Goal: Task Accomplishment & Management: Use online tool/utility

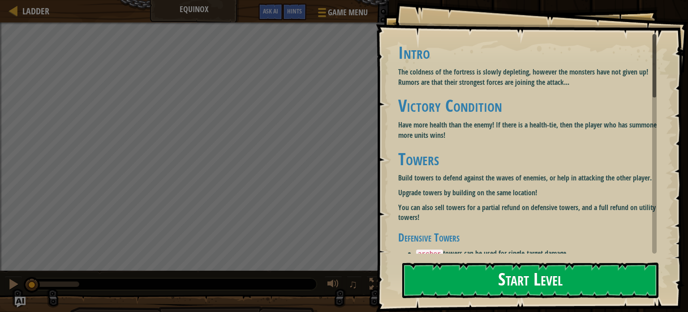
click at [448, 281] on button "Start Level" at bounding box center [531, 279] width 256 height 35
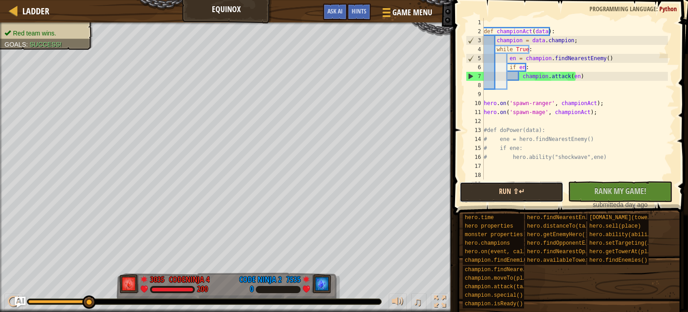
click at [483, 191] on button "Run ⇧↵" at bounding box center [512, 192] width 104 height 21
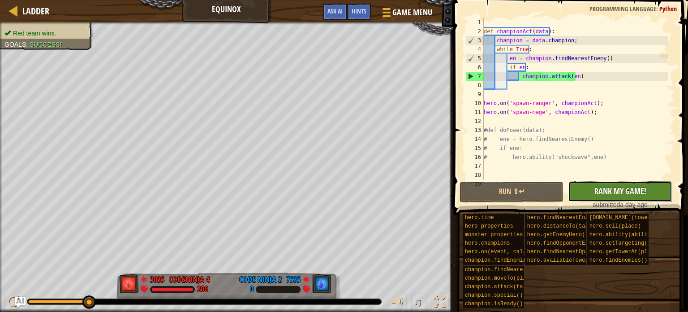
click at [606, 190] on span "Rank My Game!" at bounding box center [621, 190] width 52 height 11
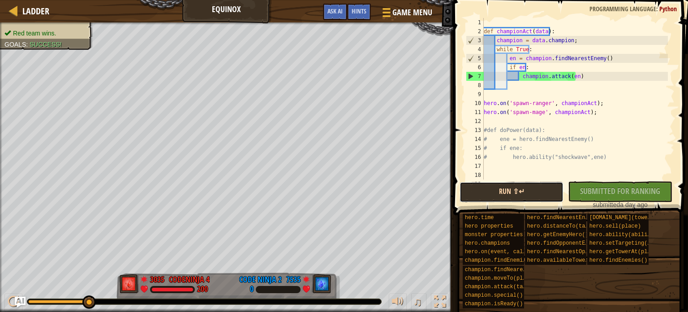
click at [517, 191] on button "Run ⇧↵" at bounding box center [512, 192] width 104 height 21
click at [471, 183] on button "Run ⇧↵" at bounding box center [512, 192] width 104 height 21
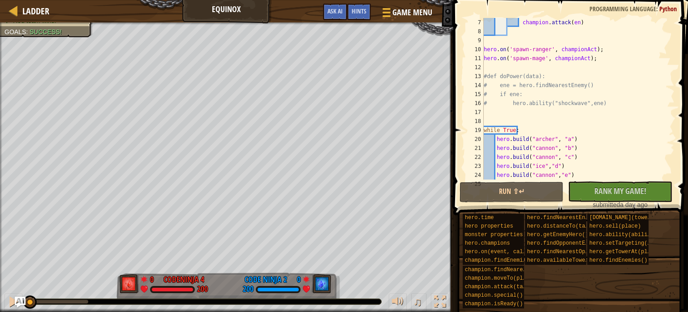
drag, startPoint x: 21, startPoint y: 301, endPoint x: 3, endPoint y: 300, distance: 17.5
click at [3, 301] on div "♫" at bounding box center [227, 299] width 454 height 27
click at [638, 195] on span "Rank My Game!" at bounding box center [621, 190] width 52 height 11
click at [61, 305] on div "♫" at bounding box center [227, 299] width 454 height 27
click at [63, 302] on div at bounding box center [58, 301] width 60 height 4
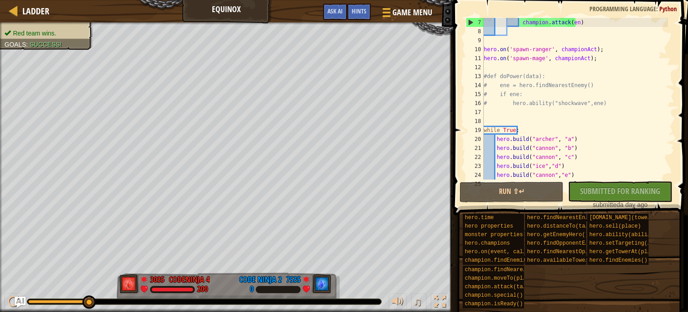
drag, startPoint x: 87, startPoint y: 302, endPoint x: 99, endPoint y: 307, distance: 13.0
click at [99, 307] on div "♫" at bounding box center [227, 299] width 454 height 27
click at [392, 13] on button "Game Menu" at bounding box center [406, 14] width 65 height 22
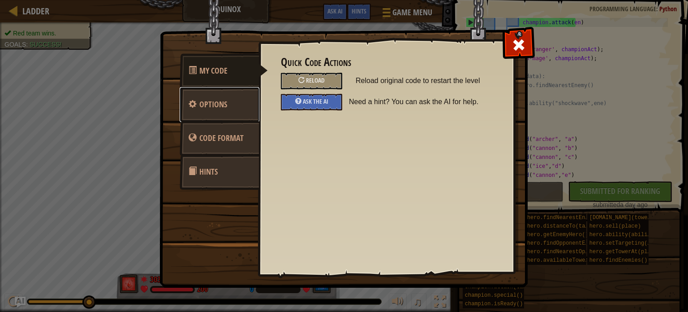
click at [228, 111] on link "Options" at bounding box center [220, 104] width 80 height 35
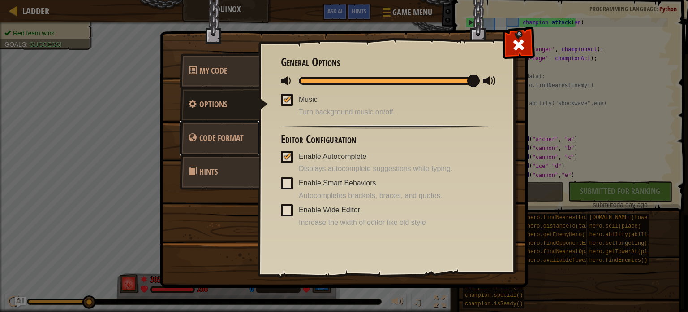
click at [231, 143] on span "Code Format" at bounding box center [221, 137] width 44 height 11
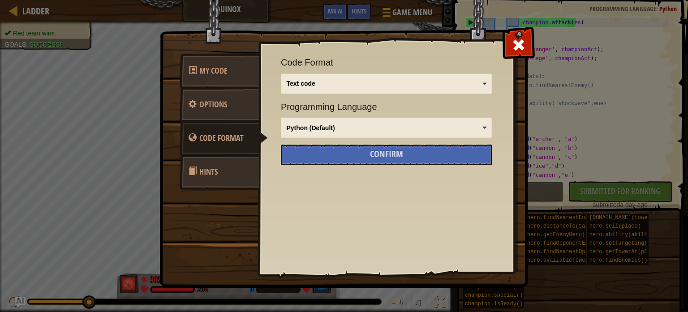
click at [224, 166] on link "Hints" at bounding box center [220, 171] width 80 height 35
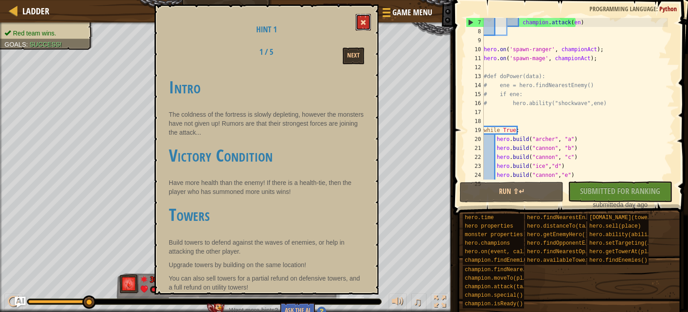
click at [368, 21] on button at bounding box center [363, 22] width 15 height 17
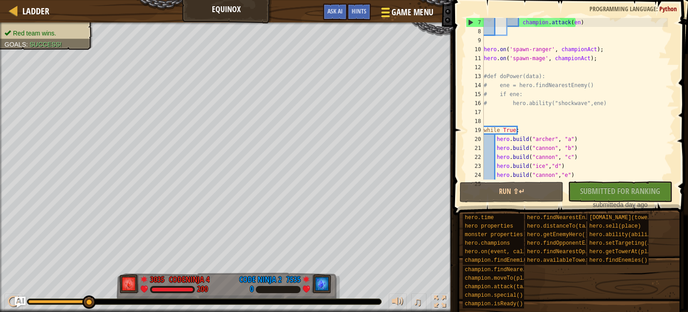
click at [404, 12] on span "Game Menu" at bounding box center [413, 12] width 42 height 12
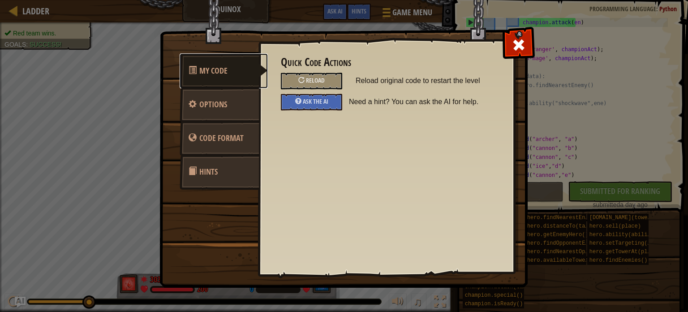
click at [245, 72] on link "My Code" at bounding box center [224, 70] width 88 height 35
click at [225, 104] on span "Options" at bounding box center [213, 104] width 28 height 11
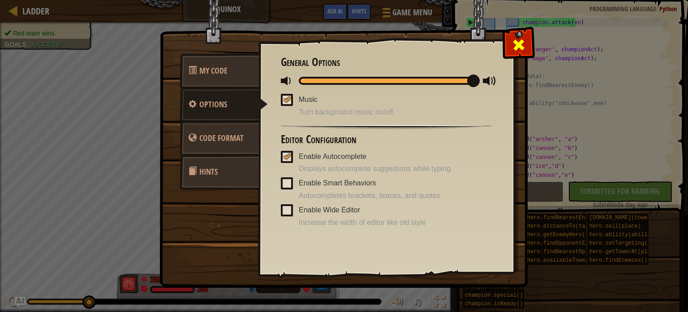
click at [528, 32] on div "My Code Options Code Format Hints" at bounding box center [344, 31] width 368 height 1
click at [528, 45] on div at bounding box center [519, 43] width 28 height 28
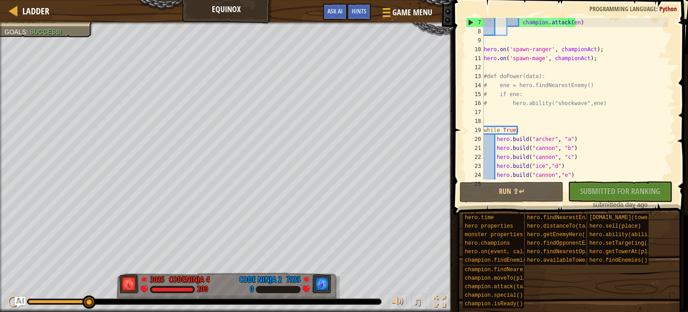
drag, startPoint x: 88, startPoint y: 303, endPoint x: 111, endPoint y: 299, distance: 23.1
click at [110, 301] on div at bounding box center [204, 301] width 354 height 5
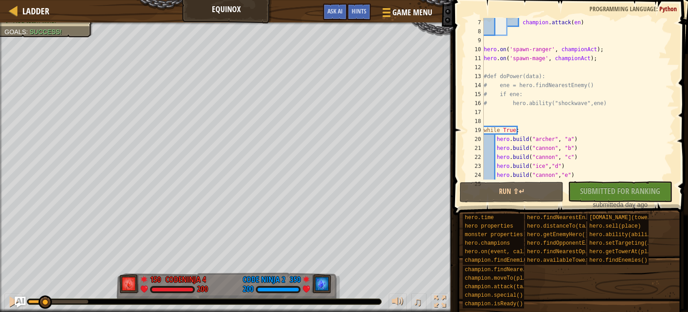
drag, startPoint x: 88, startPoint y: 304, endPoint x: 44, endPoint y: 294, distance: 44.7
click at [44, 294] on div "♫" at bounding box center [227, 299] width 454 height 27
drag, startPoint x: 47, startPoint y: 301, endPoint x: 5, endPoint y: 297, distance: 41.4
click at [9, 299] on div "♫" at bounding box center [227, 299] width 454 height 27
click at [8, 303] on div at bounding box center [14, 301] width 12 height 12
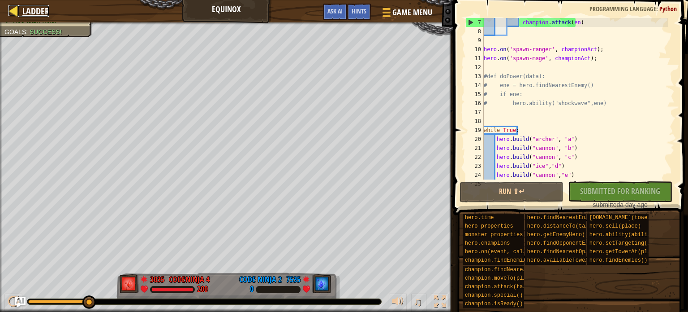
click at [12, 7] on div at bounding box center [13, 10] width 11 height 11
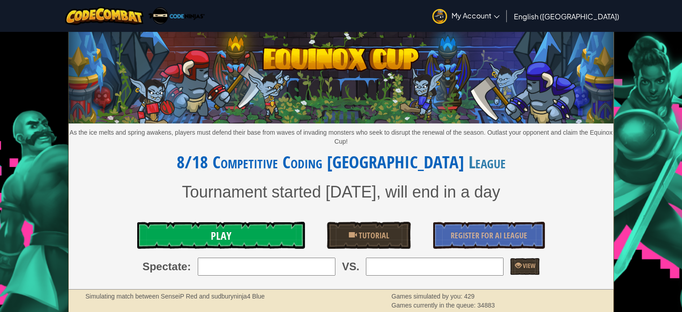
click at [245, 229] on link "Play" at bounding box center [220, 234] width 167 height 27
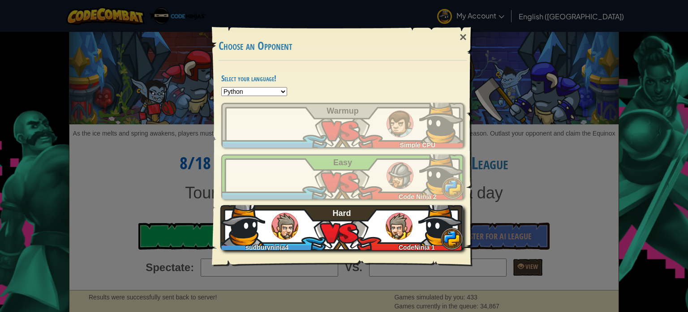
click at [259, 229] on img at bounding box center [243, 222] width 45 height 45
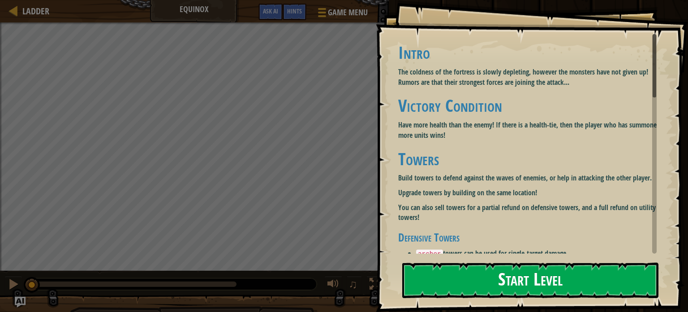
click at [455, 276] on button "Start Level" at bounding box center [531, 279] width 256 height 35
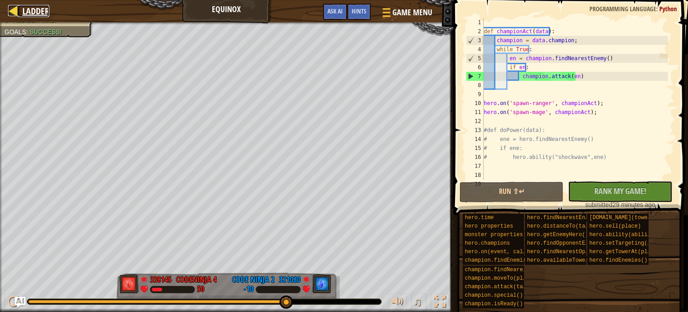
click at [10, 11] on div at bounding box center [13, 10] width 11 height 11
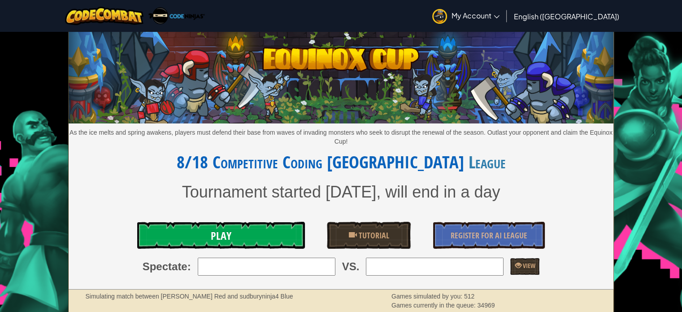
click at [186, 229] on link "Play" at bounding box center [220, 234] width 167 height 27
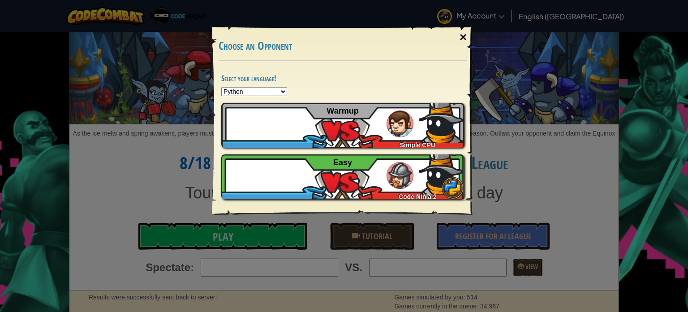
click at [462, 37] on div "×" at bounding box center [463, 37] width 21 height 26
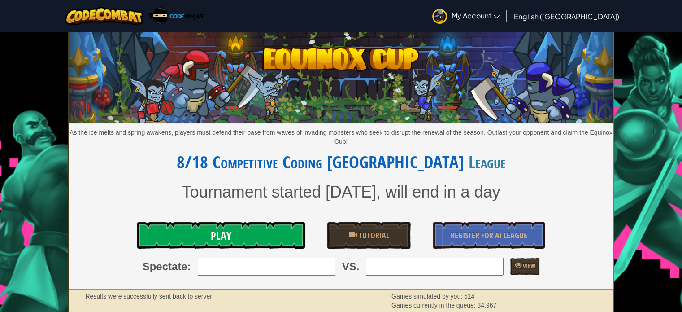
click at [289, 240] on link "Play" at bounding box center [220, 234] width 167 height 27
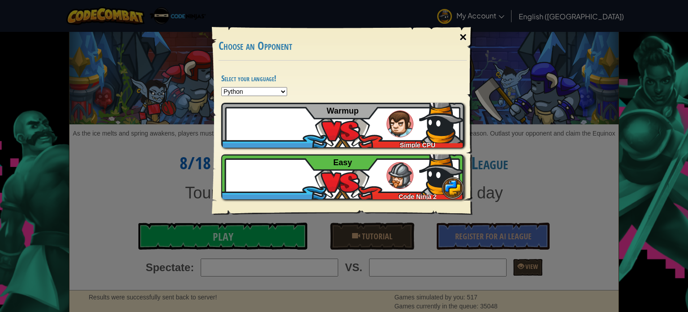
click at [463, 35] on div "×" at bounding box center [463, 37] width 21 height 26
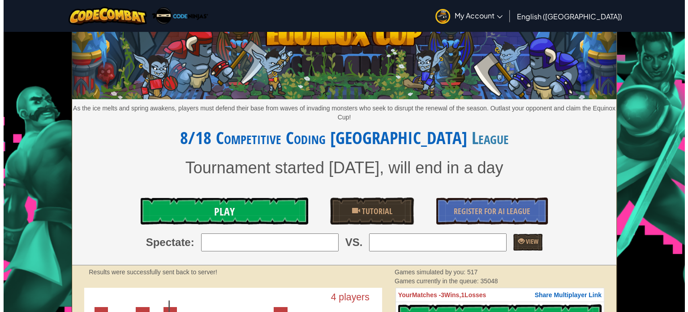
scroll to position [45, 0]
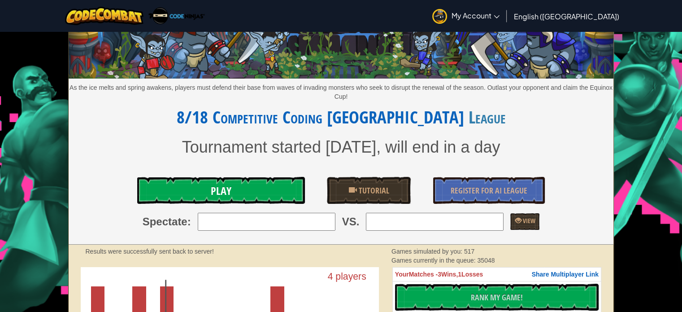
click at [243, 186] on link "Play" at bounding box center [220, 190] width 167 height 27
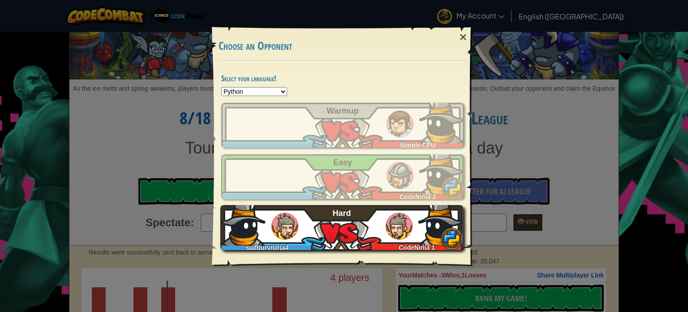
click at [280, 229] on img at bounding box center [285, 225] width 27 height 27
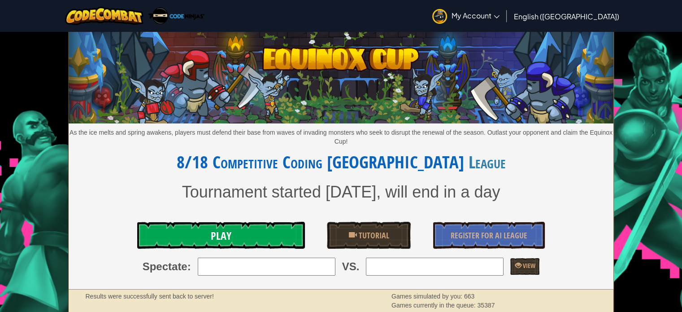
click at [240, 238] on link "Play" at bounding box center [220, 234] width 167 height 27
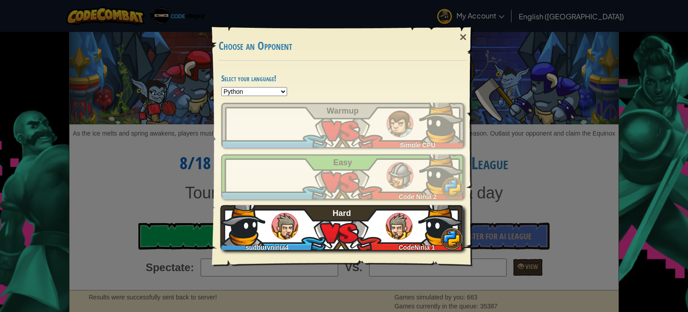
click at [260, 230] on img at bounding box center [243, 222] width 45 height 45
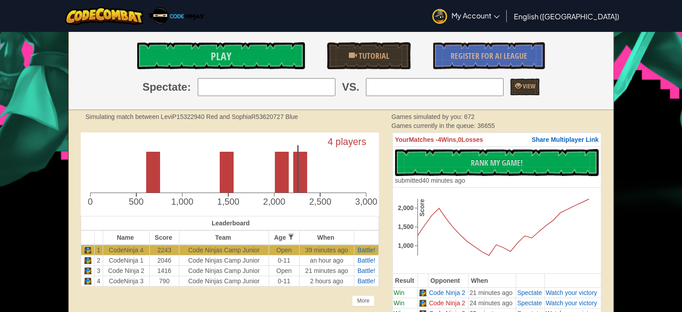
scroll to position [314, 0]
